Goal: Feedback & Contribution: Contribute content

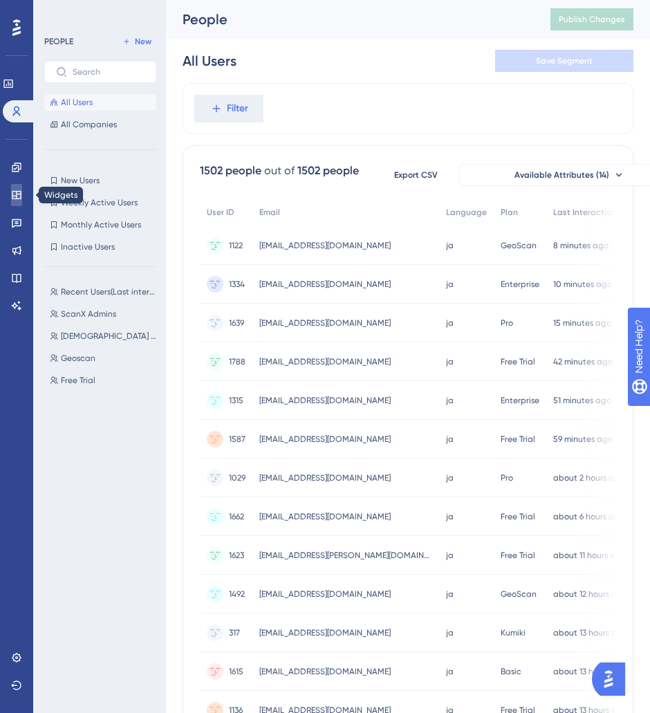
click at [22, 202] on link at bounding box center [16, 195] width 11 height 22
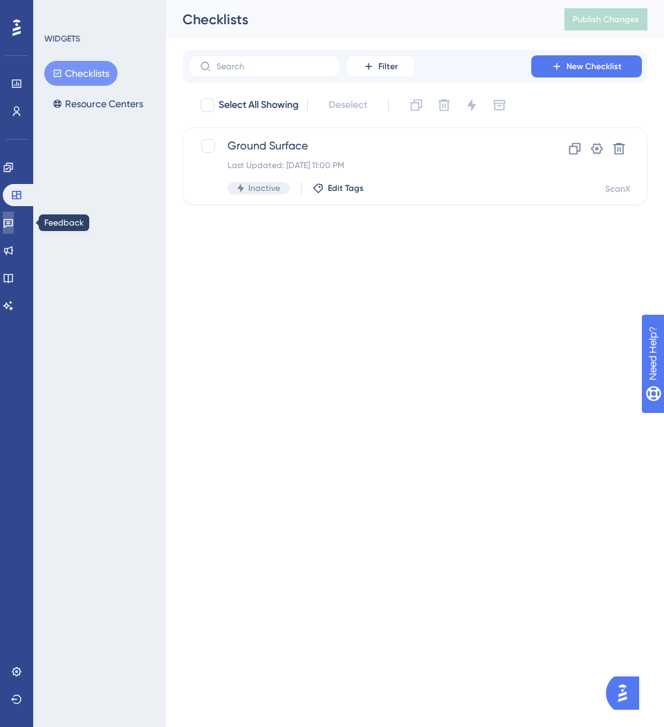
click at [14, 215] on link at bounding box center [8, 223] width 11 height 22
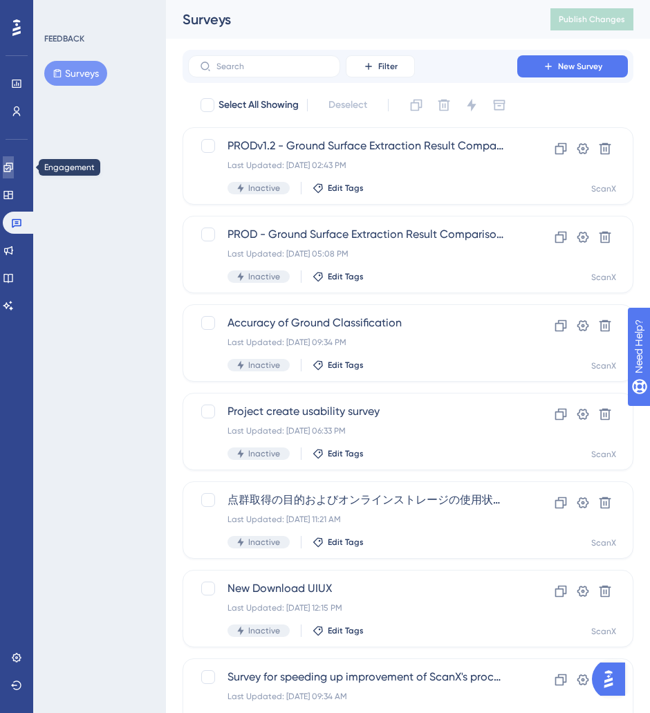
click at [14, 163] on icon at bounding box center [8, 167] width 11 height 11
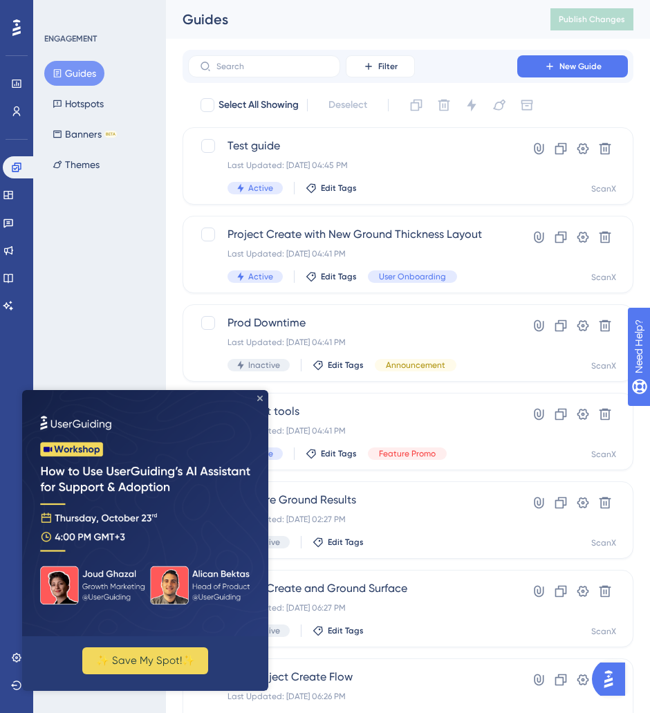
click at [261, 400] on icon "Close Preview" at bounding box center [260, 398] width 6 height 6
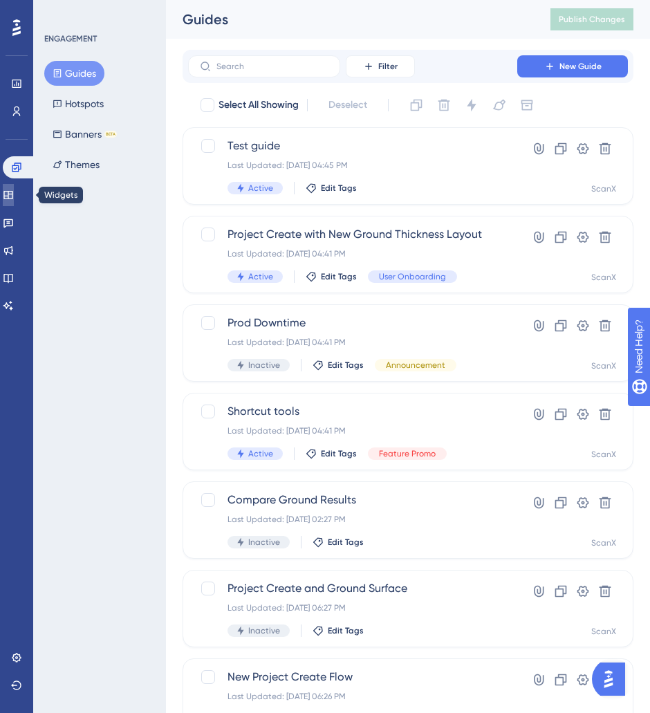
click at [8, 202] on link at bounding box center [8, 195] width 11 height 22
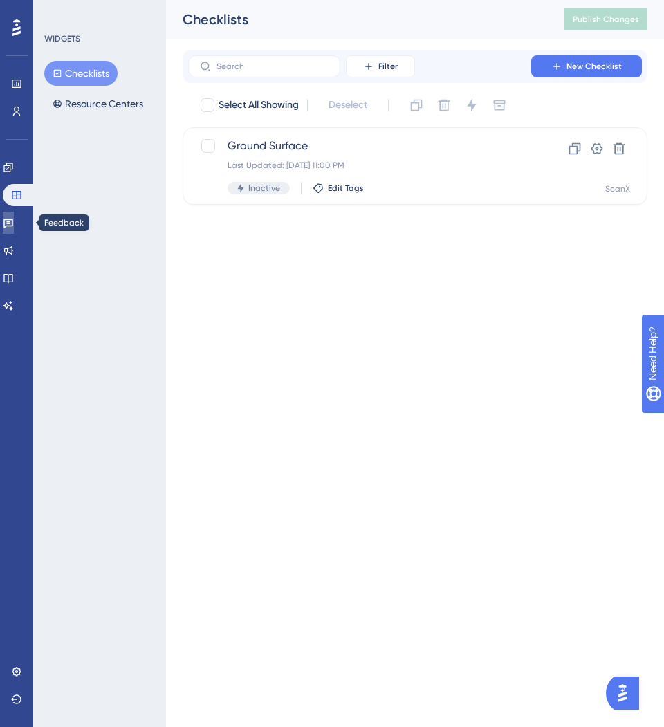
click at [14, 230] on link at bounding box center [8, 223] width 11 height 22
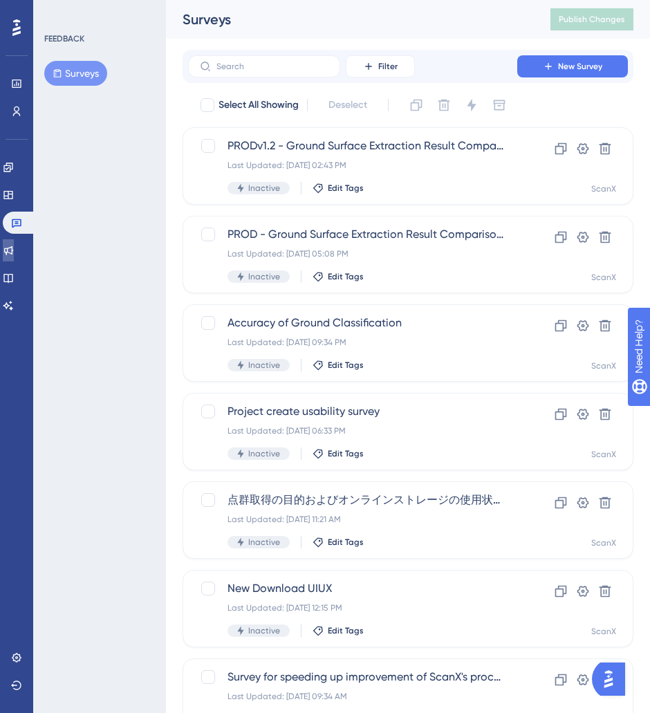
click at [14, 256] on link at bounding box center [8, 250] width 11 height 22
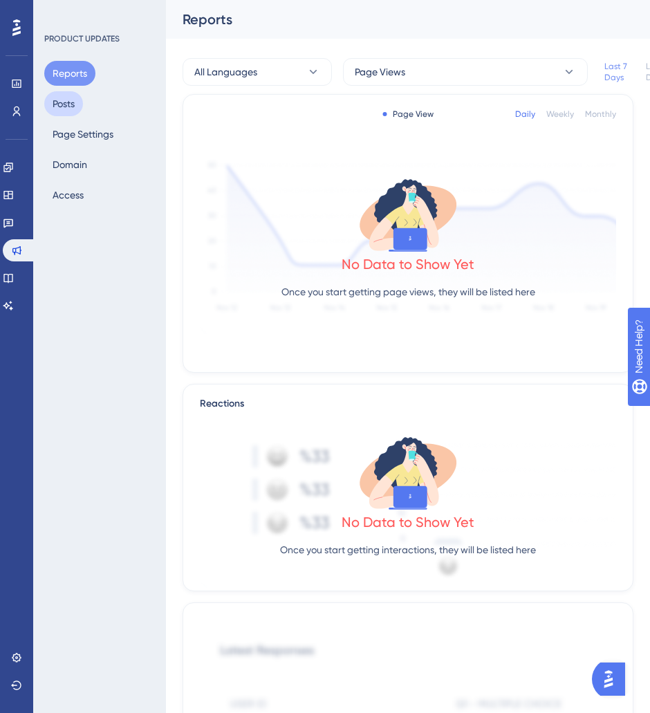
click at [82, 107] on button "Posts" at bounding box center [63, 103] width 39 height 25
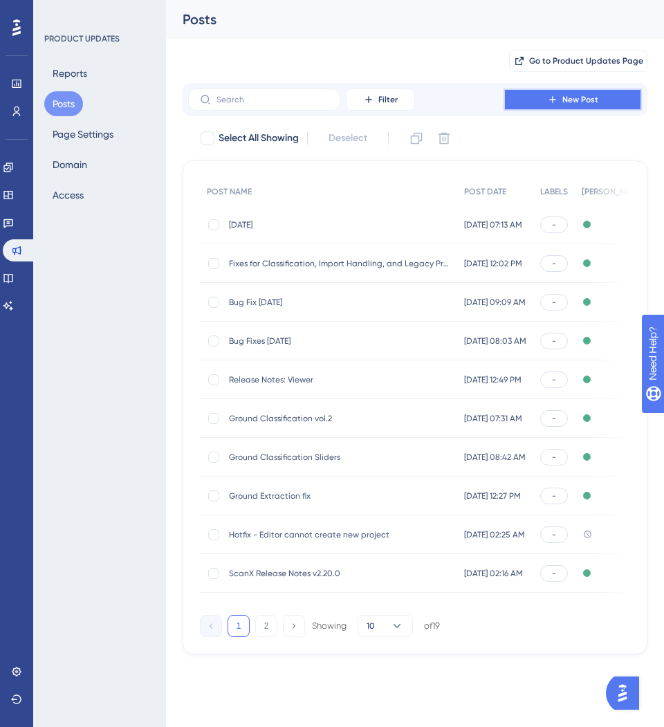
click at [555, 97] on icon at bounding box center [552, 99] width 11 height 11
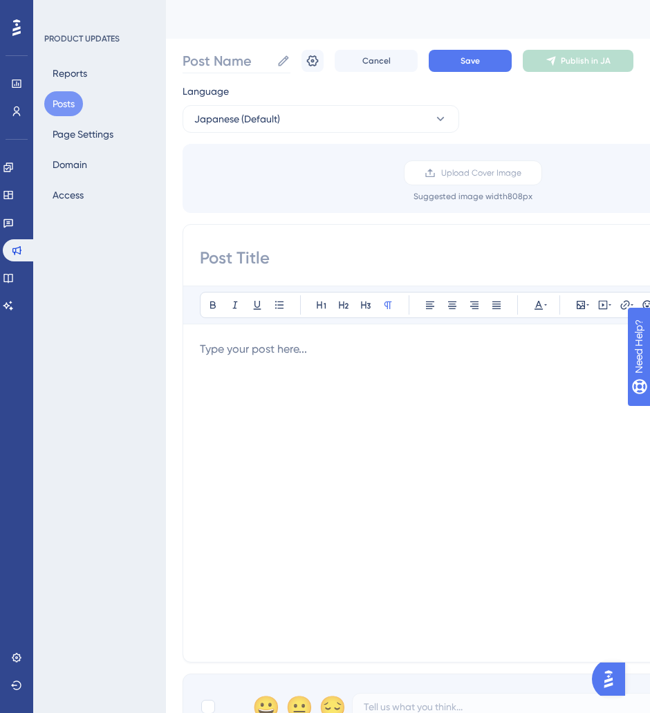
click at [212, 49] on label "Post Name" at bounding box center [237, 60] width 108 height 25
click at [212, 51] on input "Post Name" at bounding box center [227, 60] width 88 height 19
type input "[DATE]"
click at [259, 268] on input at bounding box center [462, 258] width 524 height 22
paste input "ビューアーの表示速度改善と分類・属性処理の安定性向上"
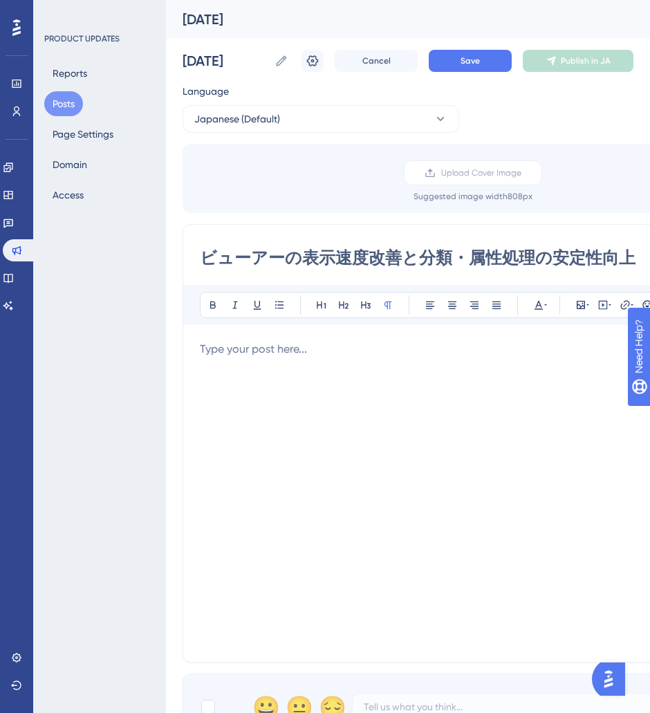
type input "ビューアーの表示速度改善と分類・属性処理の安定性向上"
click at [296, 363] on div at bounding box center [462, 493] width 524 height 304
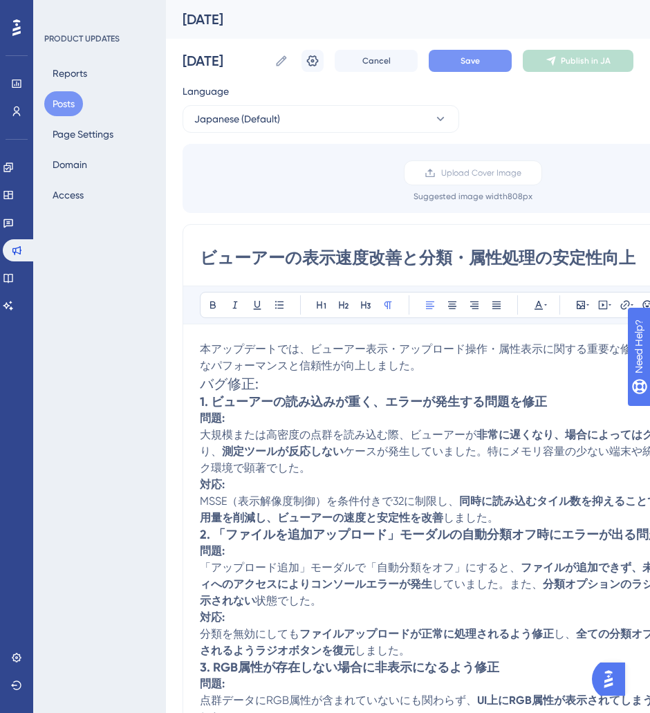
click at [462, 61] on span "Save" at bounding box center [469, 60] width 19 height 11
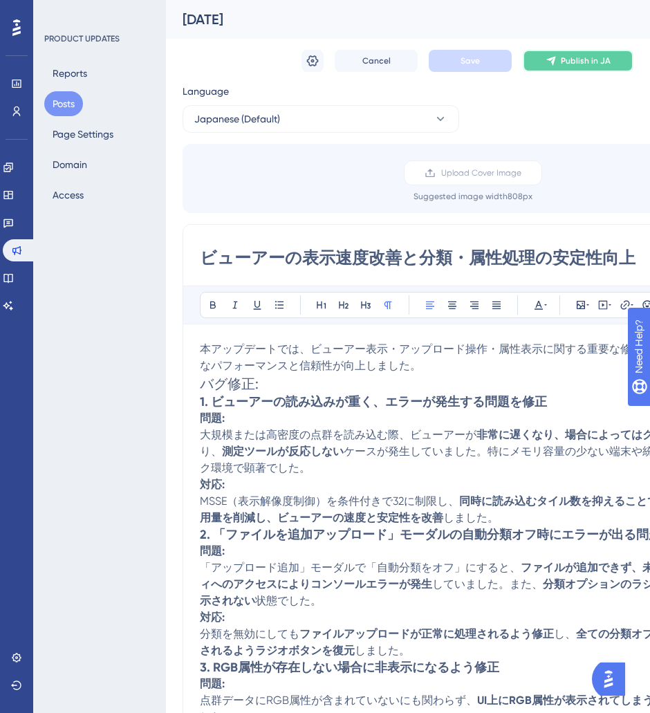
click at [550, 55] on icon at bounding box center [550, 60] width 11 height 11
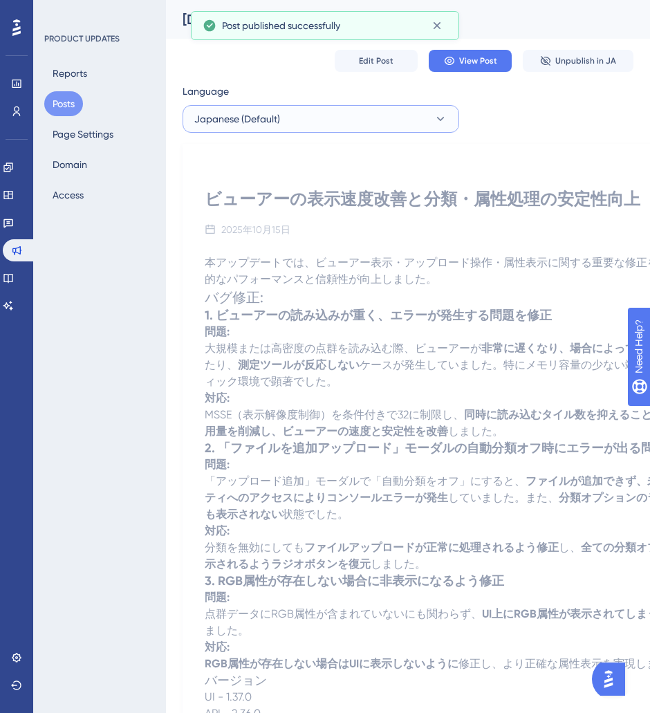
click at [247, 123] on span "Japanese (Default)" at bounding box center [237, 119] width 86 height 17
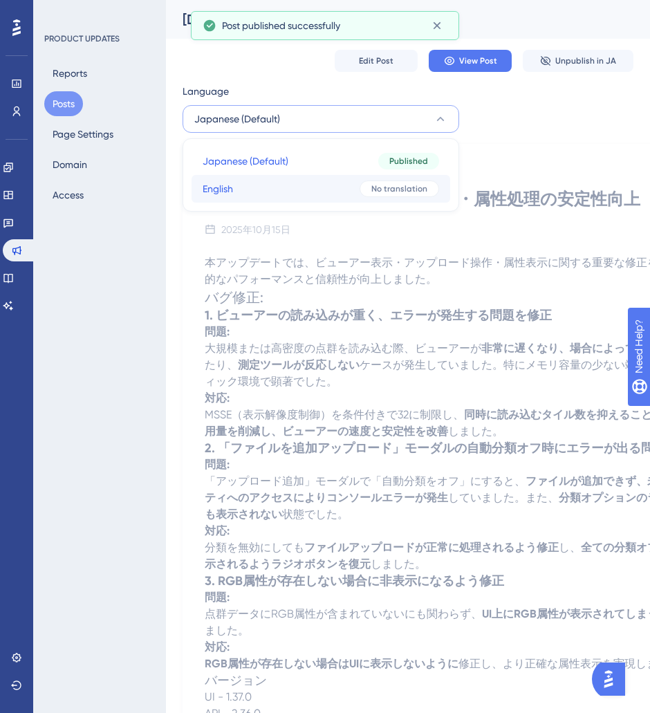
click at [243, 195] on button "English English No translation" at bounding box center [320, 189] width 259 height 28
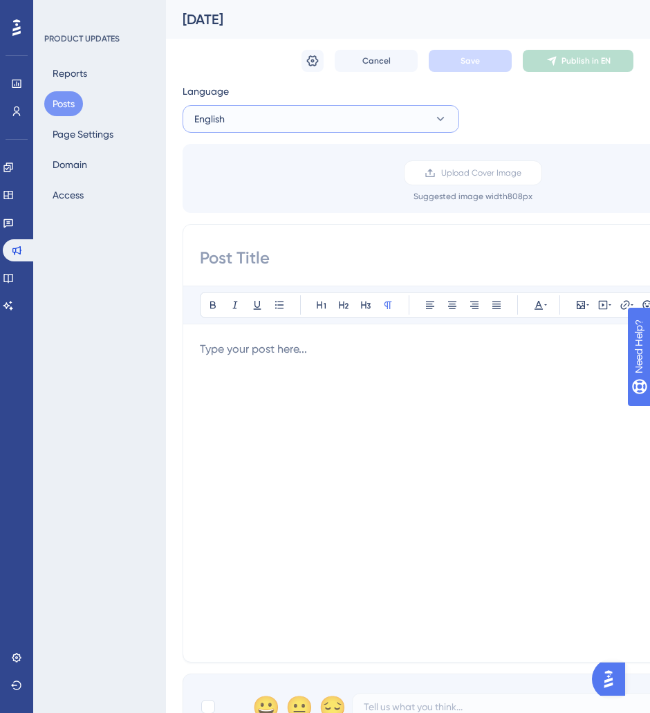
click at [260, 118] on button "English" at bounding box center [321, 119] width 277 height 28
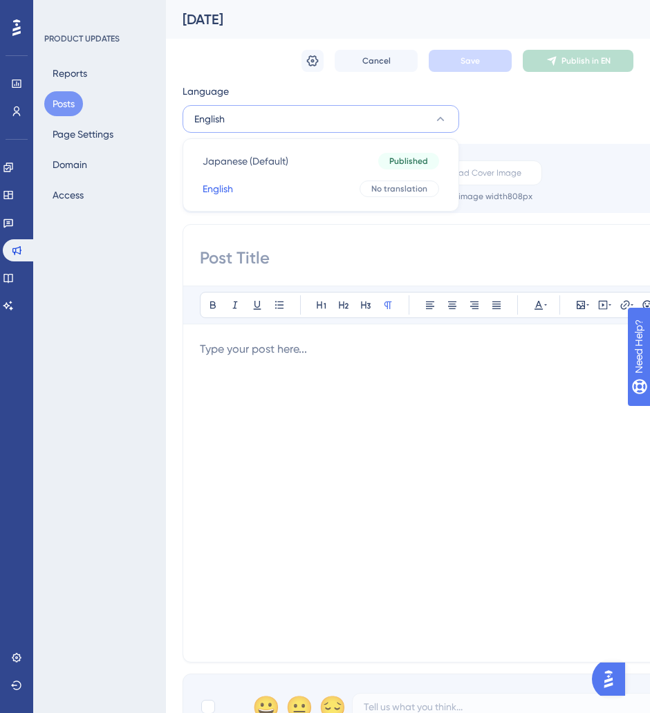
click at [293, 258] on input at bounding box center [462, 258] width 524 height 22
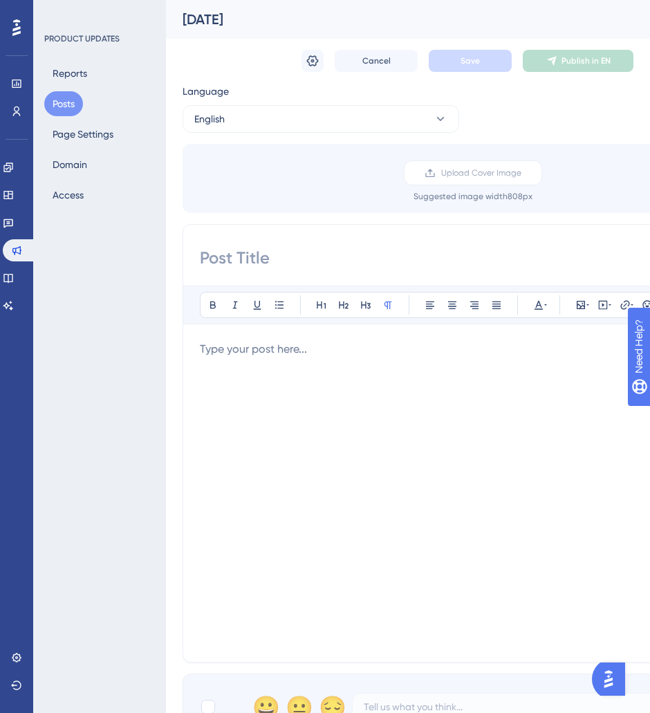
paste input "Viewer Performance Improvements & Fixes for Classification and Attribute Handli…"
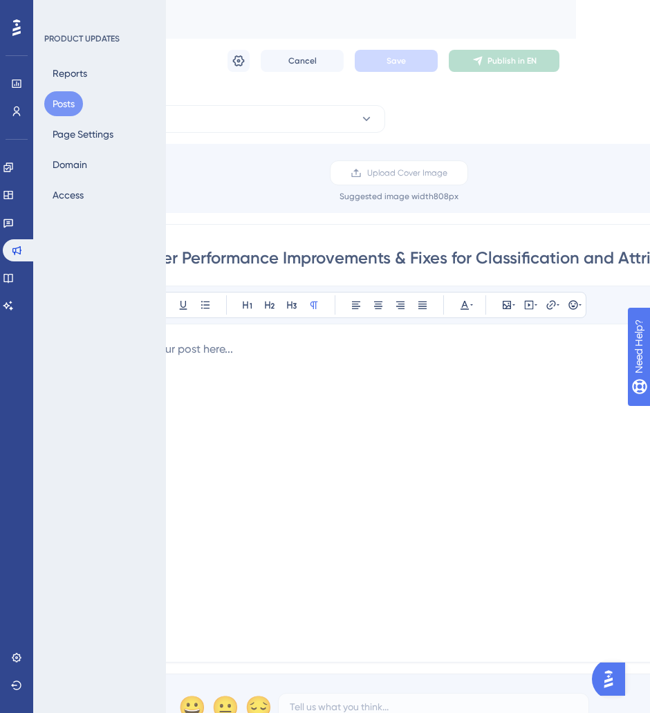
scroll to position [0, 109]
type input "Viewer Performance Improvements & Fixes for Classification and Attribute Handli…"
click at [324, 377] on div at bounding box center [388, 493] width 524 height 304
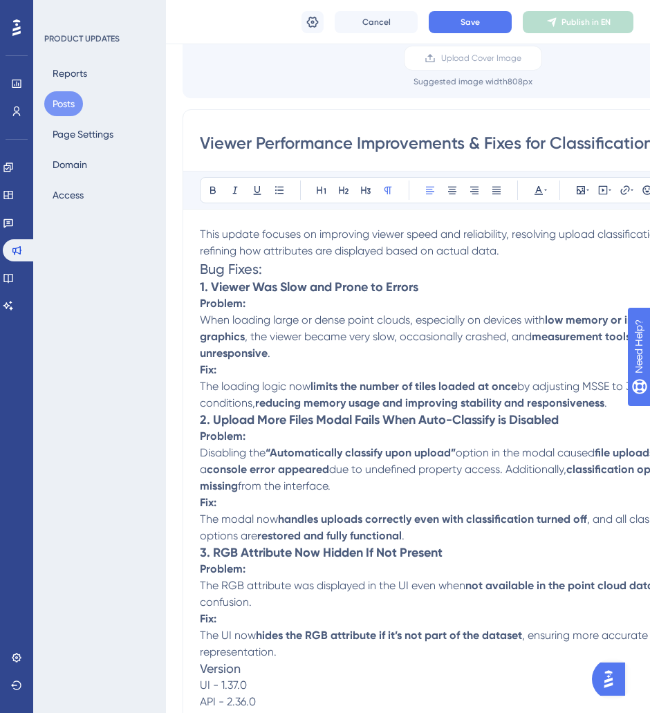
scroll to position [72, 0]
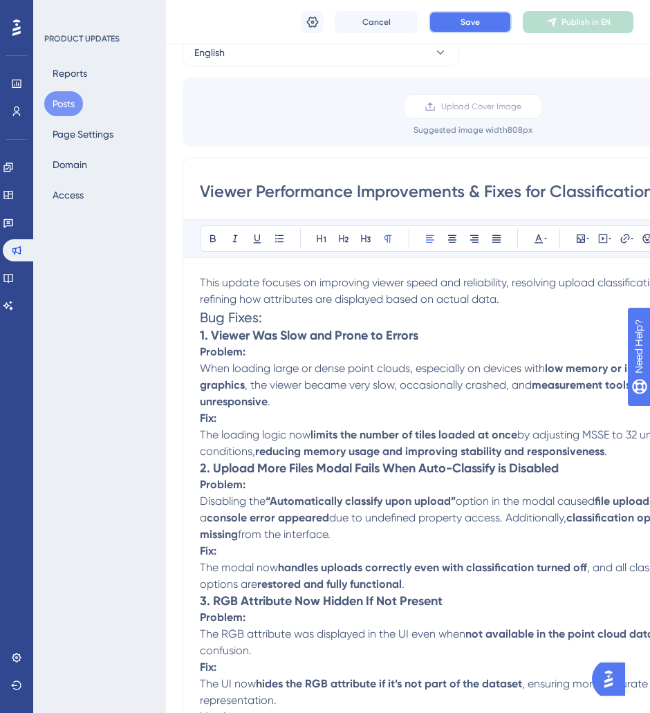
click at [476, 24] on span "Save" at bounding box center [469, 22] width 19 height 11
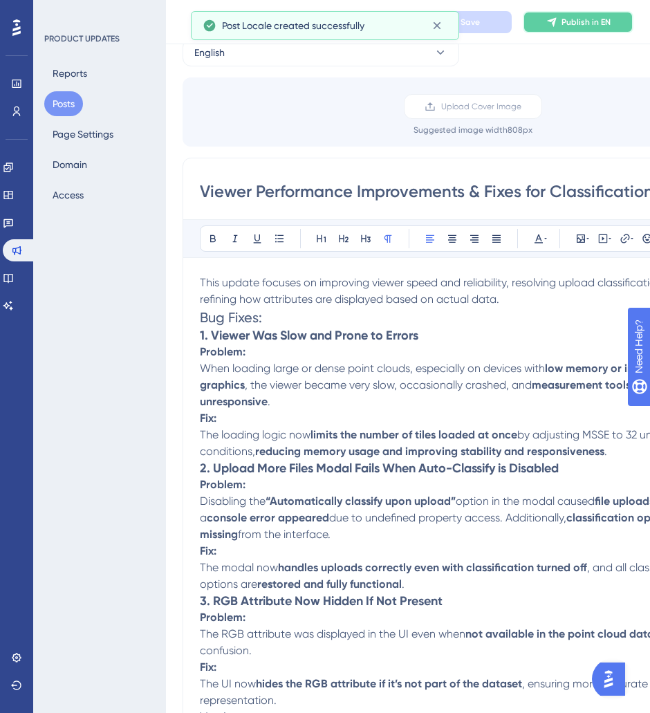
click at [597, 26] on span "Publish in EN" at bounding box center [585, 22] width 49 height 11
